Goal: Task Accomplishment & Management: Manage account settings

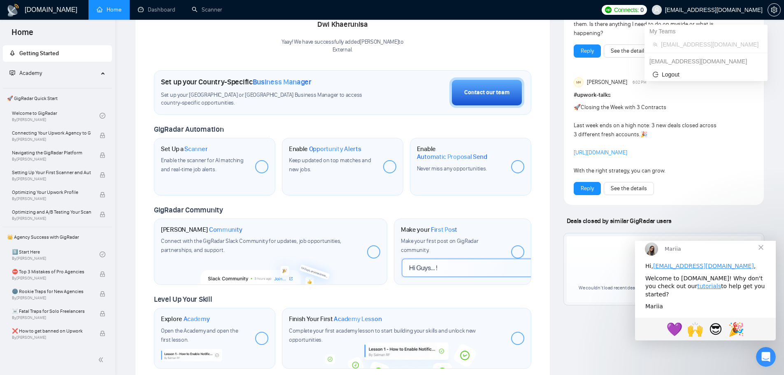
click at [735, 10] on span "[EMAIL_ADDRESS][DOMAIN_NAME]" at bounding box center [714, 10] width 98 height 0
click at [776, 12] on icon "setting" at bounding box center [774, 10] width 7 height 7
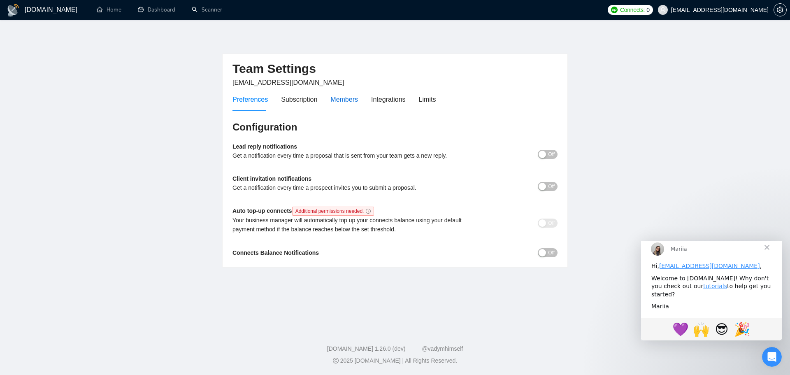
click at [346, 100] on div "Members" at bounding box center [344, 99] width 28 height 10
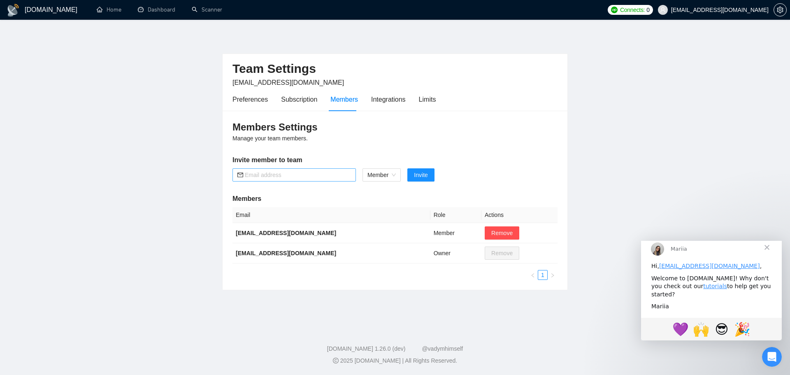
click at [311, 174] on input "text" at bounding box center [298, 174] width 106 height 9
click at [391, 173] on span "Member" at bounding box center [381, 175] width 28 height 12
type input "[PERSON_NAME][EMAIL_ADDRESS][DOMAIN_NAME]"
click at [389, 190] on div "Admin" at bounding box center [381, 191] width 29 height 9
click at [424, 176] on button "Invite" at bounding box center [416, 174] width 27 height 13
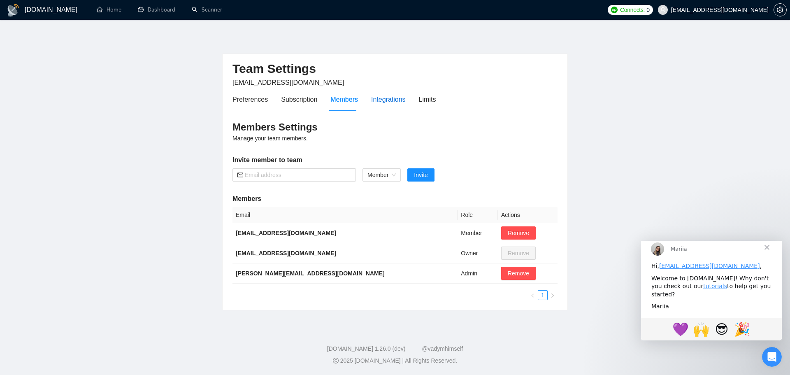
click at [383, 100] on div "Integrations" at bounding box center [388, 99] width 35 height 10
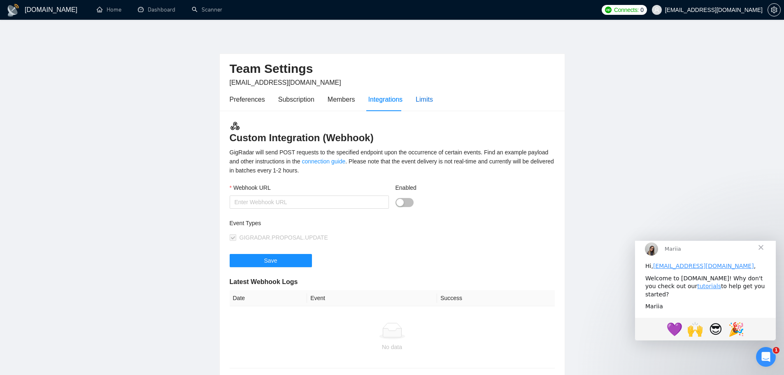
click at [425, 102] on div "Limits" at bounding box center [424, 99] width 17 height 10
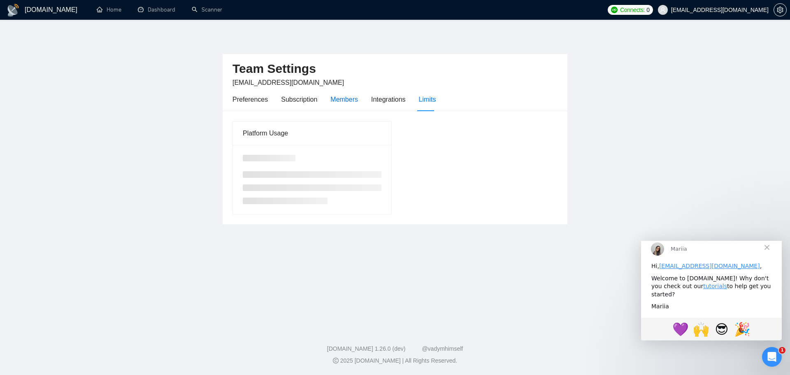
click at [334, 103] on div "Members" at bounding box center [344, 99] width 28 height 10
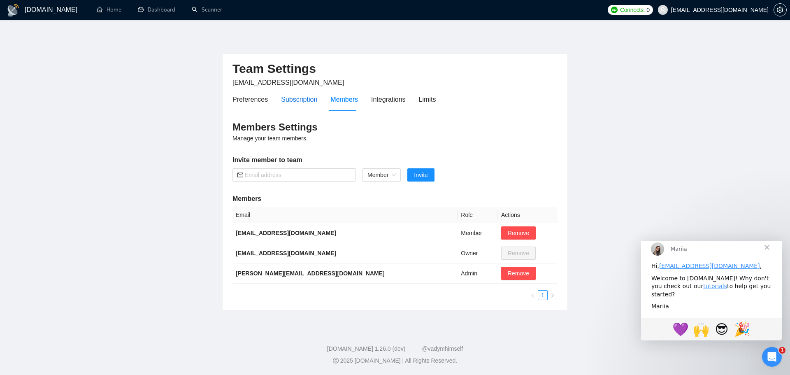
click at [291, 100] on div "Subscription" at bounding box center [299, 99] width 36 height 10
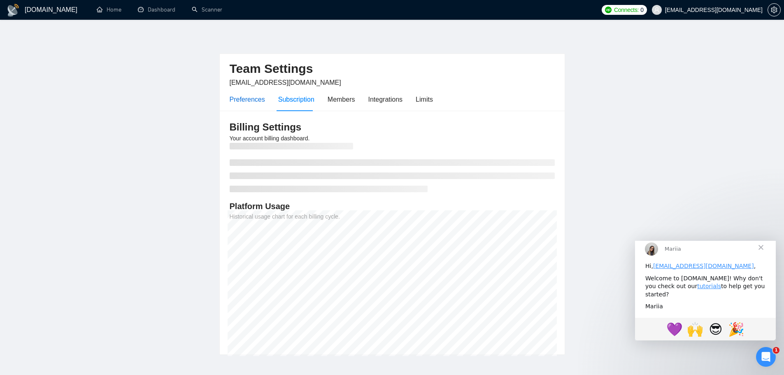
click at [251, 98] on div "Preferences" at bounding box center [247, 99] width 35 height 10
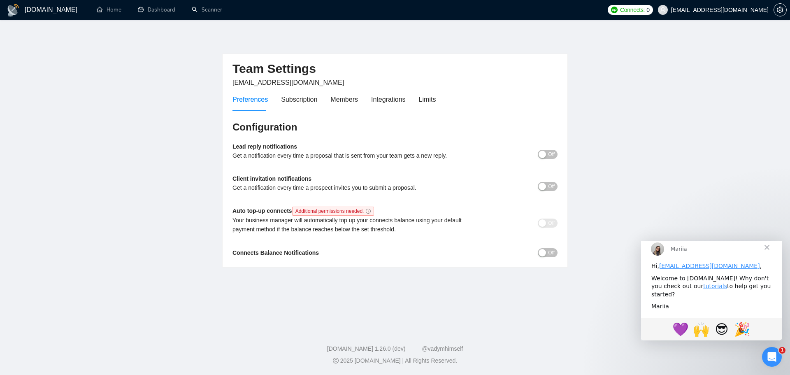
click at [556, 154] on button "Off" at bounding box center [548, 154] width 20 height 9
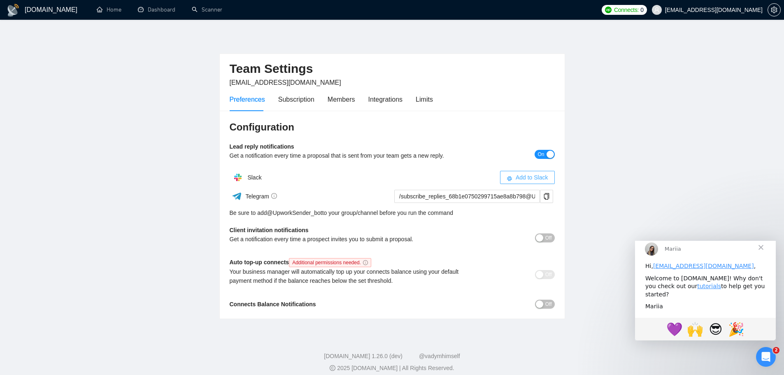
click at [511, 181] on icon "slack" at bounding box center [509, 179] width 6 height 6
click at [548, 235] on span "Off" at bounding box center [548, 237] width 7 height 9
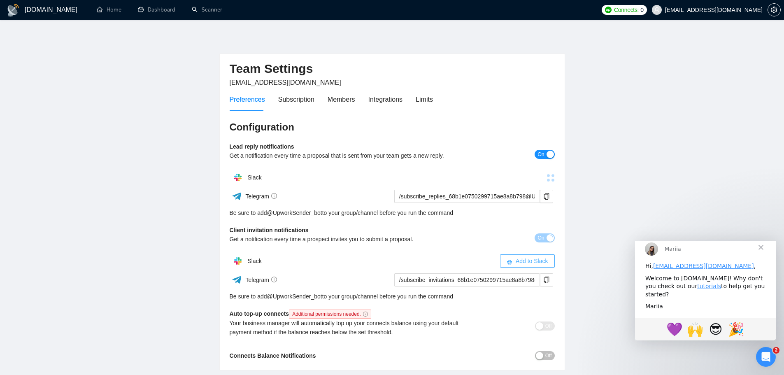
click at [549, 265] on button "Add to Slack" at bounding box center [527, 260] width 55 height 13
click at [547, 320] on div "Auto top-up connects Additional permissions needed. Your business manager will …" at bounding box center [392, 325] width 325 height 33
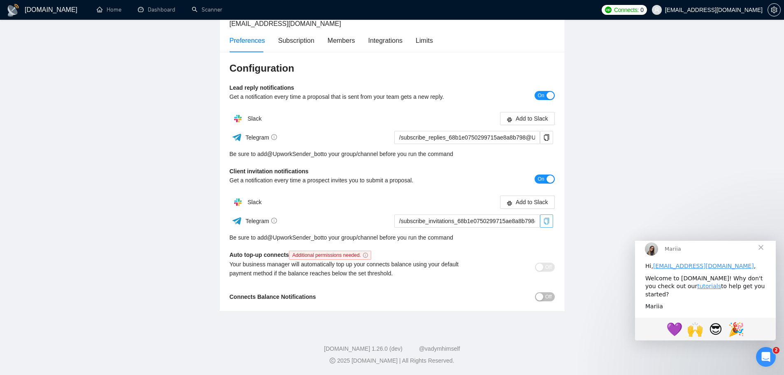
click at [547, 216] on button "button" at bounding box center [546, 220] width 13 height 13
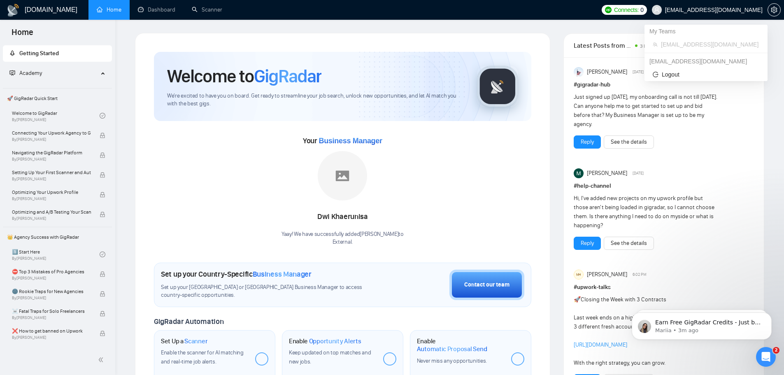
click at [725, 5] on span "[EMAIL_ADDRESS][DOMAIN_NAME]" at bounding box center [707, 10] width 121 height 26
click at [673, 72] on span "Logout" at bounding box center [706, 74] width 107 height 9
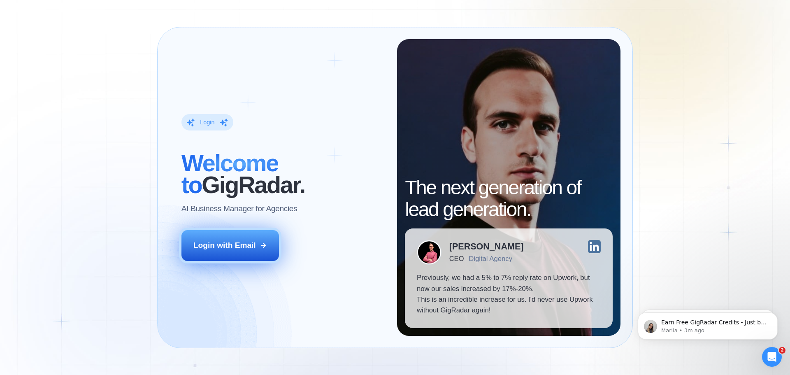
click at [215, 244] on div "Login with Email" at bounding box center [224, 245] width 63 height 11
